Goal: Information Seeking & Learning: Check status

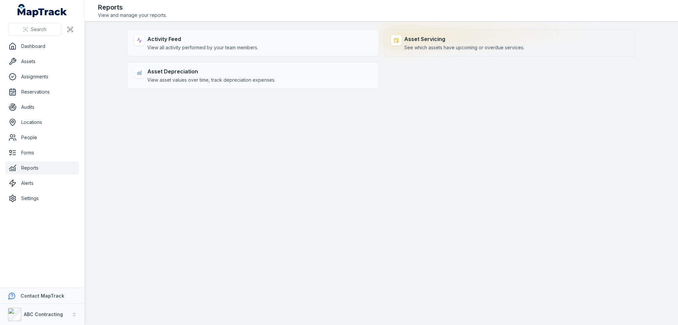
click at [406, 50] on span "See which assets have upcoming or overdue services." at bounding box center [464, 47] width 120 height 7
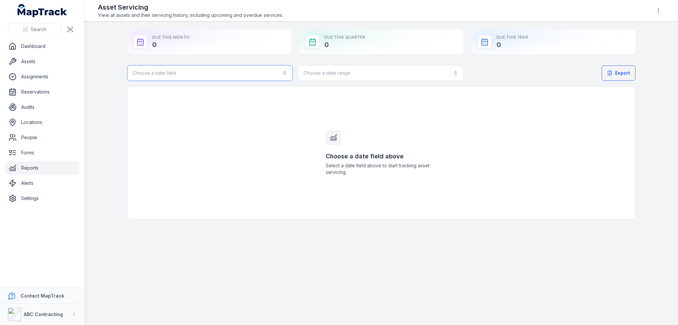
click at [275, 75] on button "Choose a date field" at bounding box center [209, 73] width 165 height 16
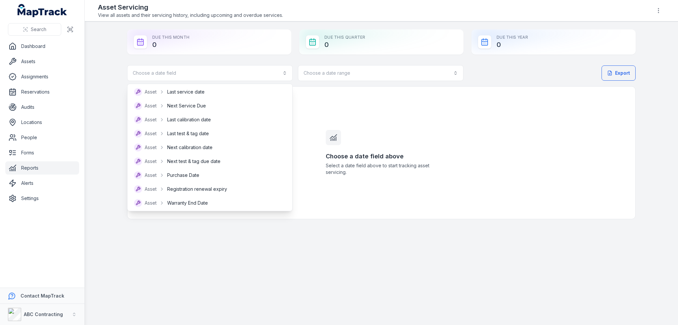
click at [48, 50] on div "Search Dashboard Assets Assignments Reservations Audits Locations People Forms …" at bounding box center [339, 162] width 678 height 325
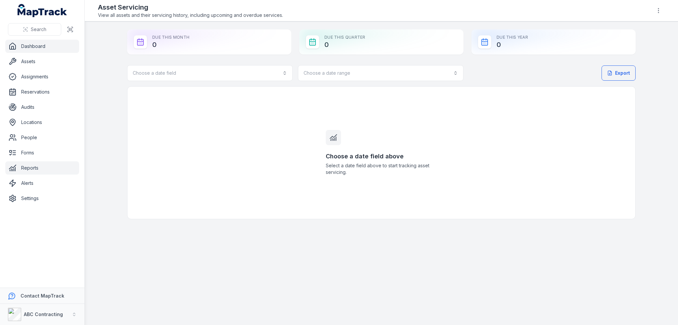
click at [46, 51] on link "Dashboard" at bounding box center [42, 46] width 74 height 13
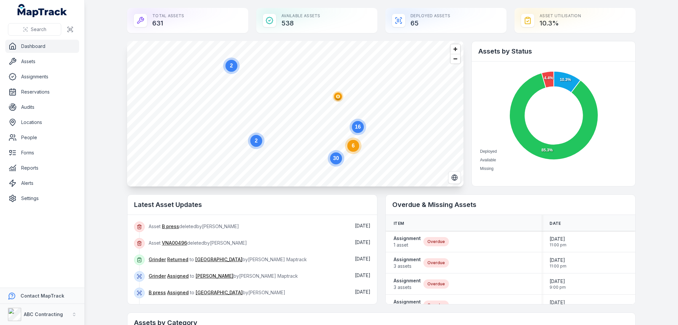
click at [101, 50] on main "Total Assets 631 Available Assets 538 Deployed Assets 65 Asset utilisation 10.3…" at bounding box center [381, 162] width 593 height 325
click at [117, 159] on main "Total Assets 631 Available Assets 538 Deployed Assets 65 Asset utilisation 10.3…" at bounding box center [381, 162] width 593 height 325
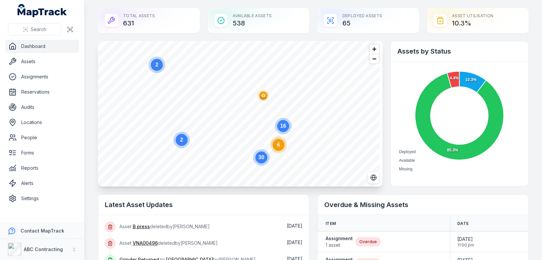
click at [264, 97] on circle "button" at bounding box center [263, 96] width 4 height 4
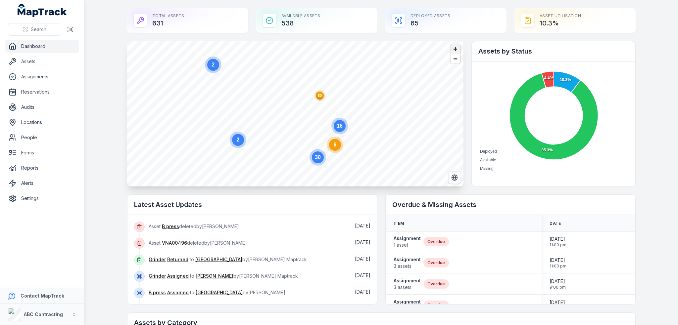
click at [453, 51] on span "Zoom in" at bounding box center [455, 49] width 10 height 10
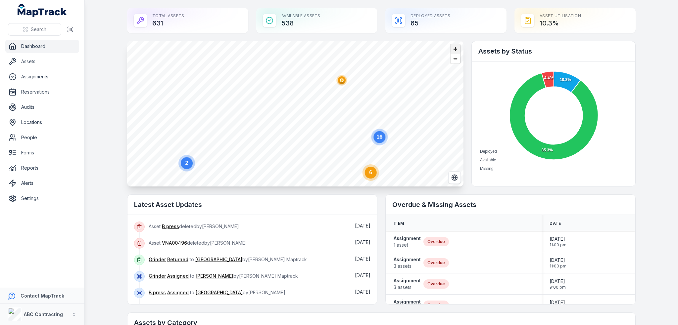
click at [453, 51] on span "Zoom in" at bounding box center [455, 49] width 10 height 10
click at [453, 47] on span "Zoom in" at bounding box center [455, 49] width 10 height 10
drag, startPoint x: 447, startPoint y: 50, endPoint x: 320, endPoint y: 113, distance: 142.2
click at [320, 113] on icon "3" at bounding box center [330, 119] width 20 height 20
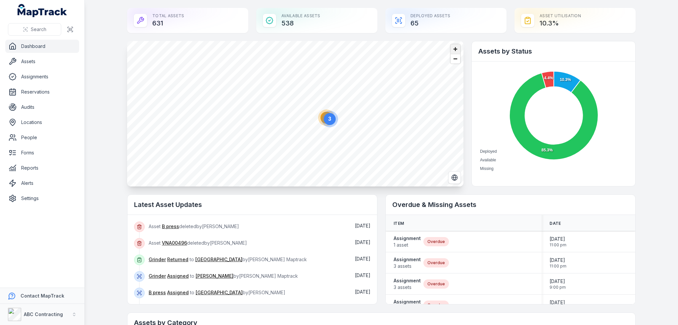
click at [452, 45] on span "Zoom in" at bounding box center [455, 49] width 10 height 10
click at [292, 59] on ellipse "button" at bounding box center [294, 57] width 8 height 8
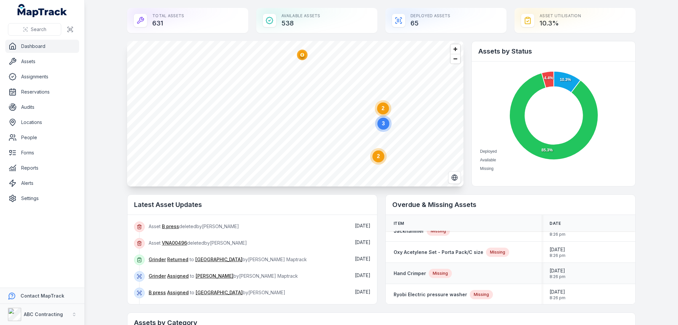
scroll to position [562, 0]
click at [36, 173] on link "Reports" at bounding box center [42, 167] width 74 height 13
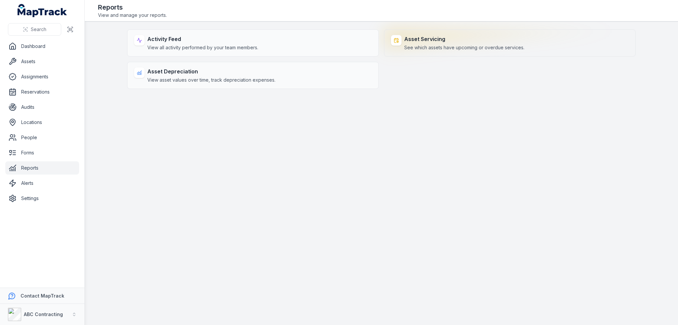
click at [448, 45] on span "See which assets have upcoming or overdue services." at bounding box center [464, 47] width 120 height 7
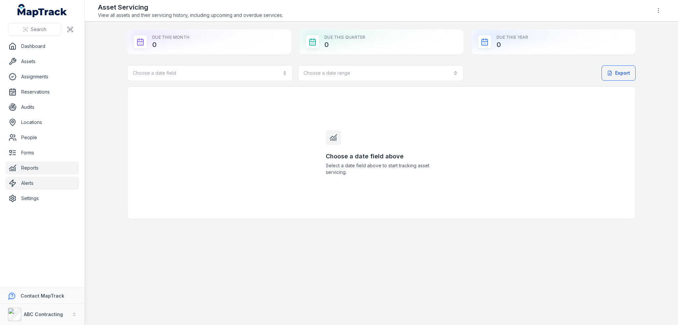
click at [49, 185] on link "Alerts" at bounding box center [42, 183] width 74 height 13
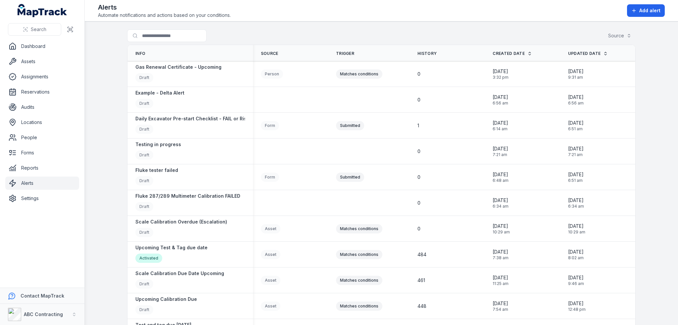
click at [94, 158] on main "Search for alerts Source Info Source Trigger History Created Date Updated Date …" at bounding box center [381, 174] width 593 height 304
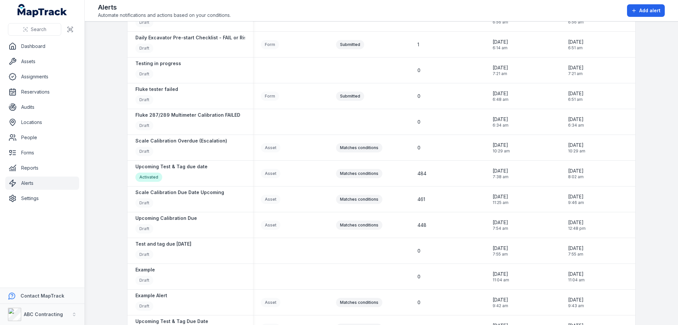
scroll to position [99, 0]
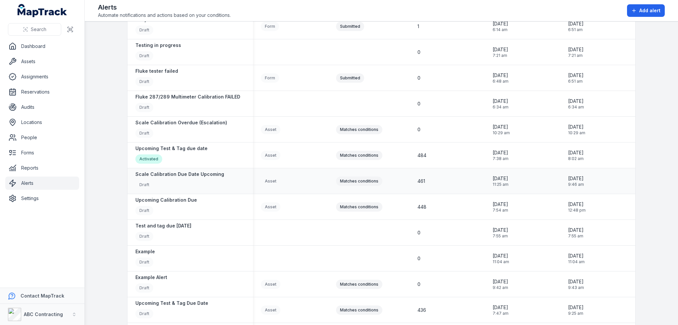
click at [622, 173] on div "[DATE] 9:46 am" at bounding box center [597, 181] width 75 height 17
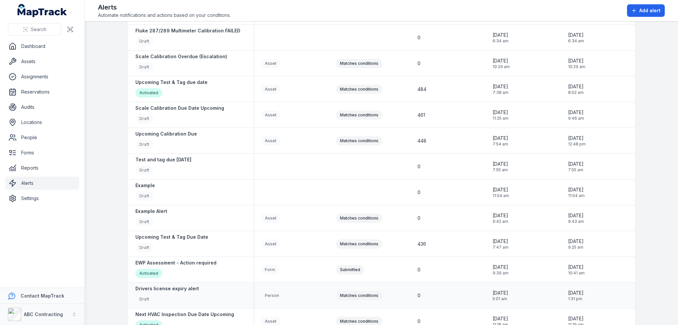
scroll to position [0, 0]
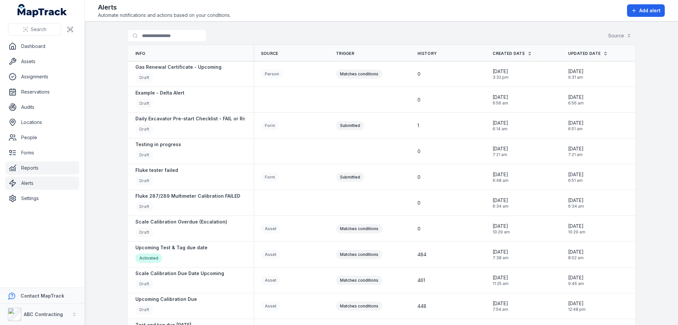
click at [26, 170] on link "Reports" at bounding box center [42, 167] width 74 height 13
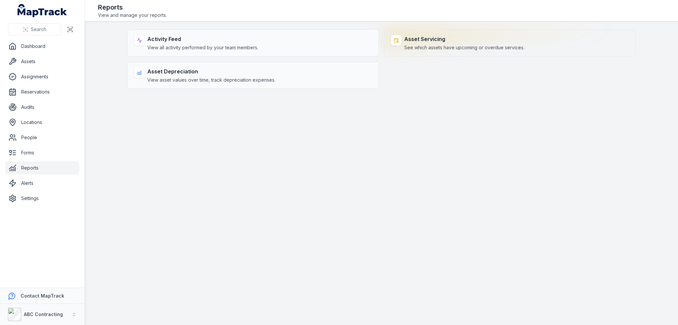
click at [471, 47] on span "See which assets have upcoming or overdue services." at bounding box center [464, 47] width 120 height 7
